Goal: Information Seeking & Learning: Find specific fact

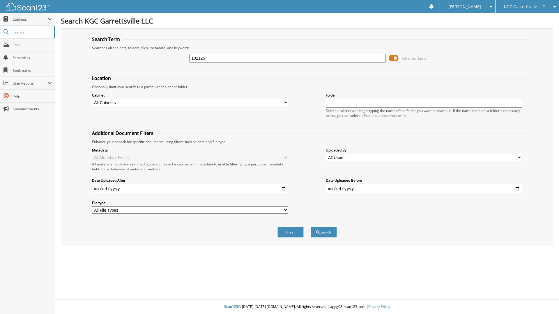
type input "102125"
click at [311, 227] on button "Search" at bounding box center [324, 232] width 26 height 11
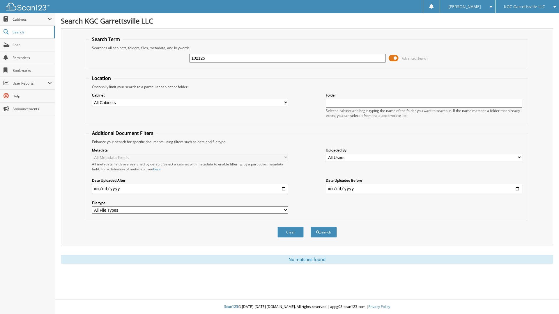
click at [230, 100] on select "All Cabinets PARTS SERVICE RO NEEDS FILING" at bounding box center [190, 102] width 196 height 7
select select "54252"
click at [92, 99] on select "All Cabinets PARTS SERVICE RO NEEDS FILING" at bounding box center [190, 102] width 196 height 7
click at [17, 59] on span "Reminders" at bounding box center [32, 57] width 39 height 5
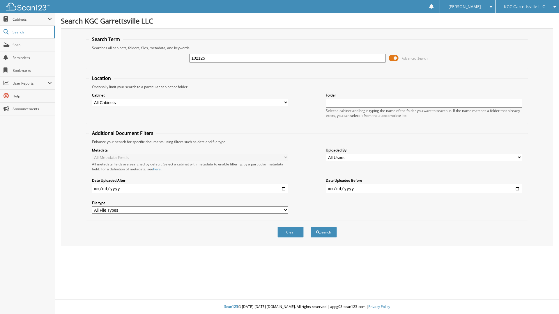
type input "102125"
click at [311, 227] on button "Search" at bounding box center [324, 232] width 26 height 11
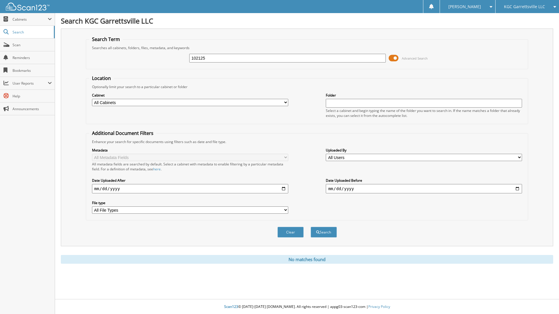
click at [99, 102] on select "All Cabinets PARTS SERVICE RO NEEDS FILING" at bounding box center [190, 102] width 196 height 7
select select "54252"
click at [92, 99] on select "All Cabinets PARTS SERVICE RO NEEDS FILING" at bounding box center [190, 102] width 196 height 7
click at [231, 56] on input "102125" at bounding box center [287, 58] width 196 height 9
click at [323, 235] on button "Search" at bounding box center [324, 232] width 26 height 11
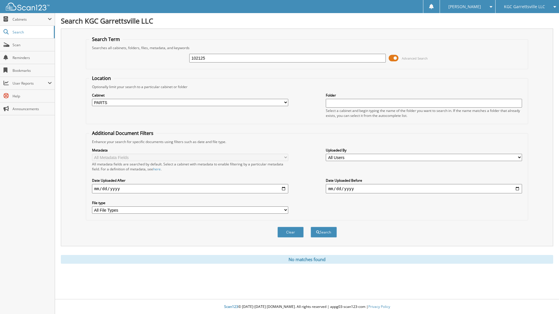
click at [323, 235] on button "Search" at bounding box center [324, 232] width 26 height 11
click at [323, 234] on button "Search" at bounding box center [324, 232] width 26 height 11
click at [319, 236] on button "Search" at bounding box center [324, 232] width 26 height 11
click at [207, 87] on div "Optionally limit your search to a particular cabinet or folder" at bounding box center [307, 86] width 436 height 5
click at [17, 43] on span "Scan" at bounding box center [32, 45] width 39 height 5
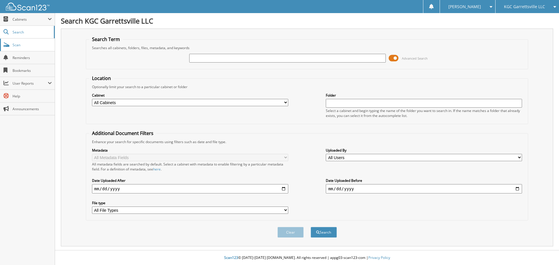
click at [21, 42] on link "Scan" at bounding box center [27, 45] width 55 height 13
type input "1"
type input "102125"
click at [311, 227] on button "Search" at bounding box center [324, 232] width 26 height 11
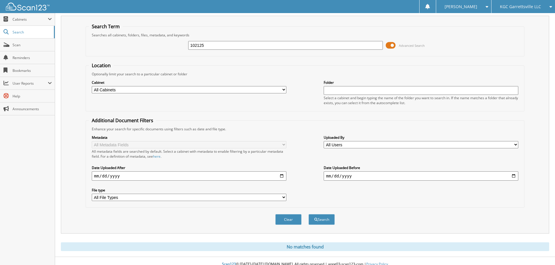
scroll to position [20, 0]
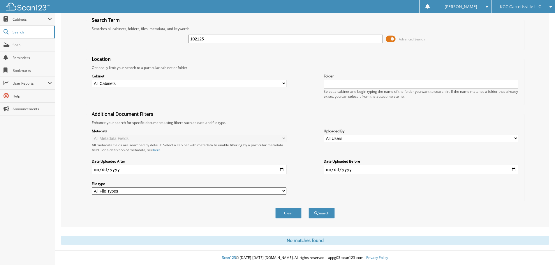
click at [365, 142] on select "All Users [PERSON_NAME] [PERSON_NAME] [PERSON_NAME] [PERSON_NAME] [PERSON_NAME]" at bounding box center [420, 138] width 194 height 7
select select "55847"
click at [323, 135] on select "All Users Jim Seaborn John Ren patrick phillips SHANNON SKIVER Sheri Johnson" at bounding box center [420, 138] width 194 height 7
click at [21, 33] on span "Search" at bounding box center [32, 32] width 38 height 5
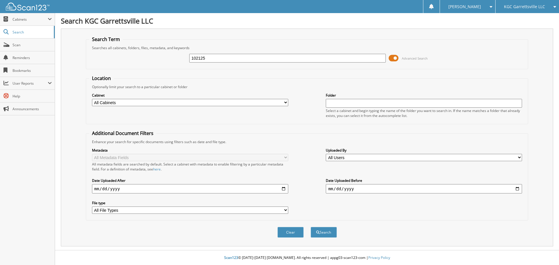
type input "102125"
click at [311, 227] on button "Search" at bounding box center [324, 232] width 26 height 11
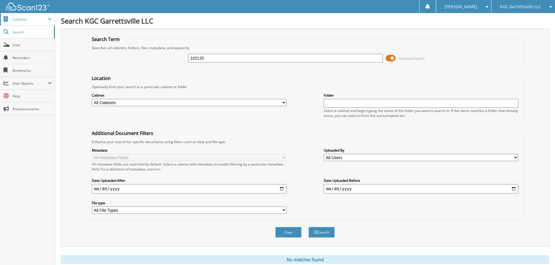
click at [34, 21] on span "Cabinets" at bounding box center [30, 19] width 35 height 5
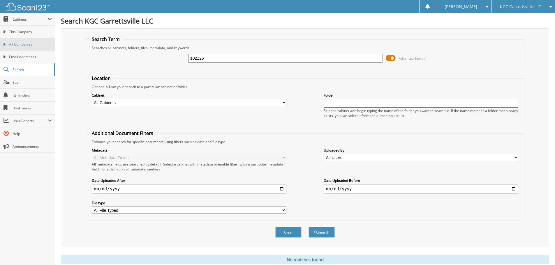
click at [27, 44] on span "All Companies" at bounding box center [30, 44] width 43 height 5
